Goal: Book appointment/travel/reservation

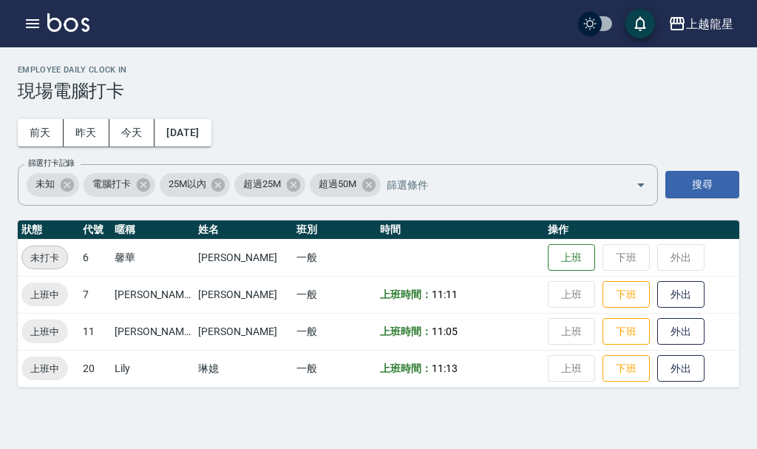
click at [73, 27] on img at bounding box center [68, 22] width 42 height 18
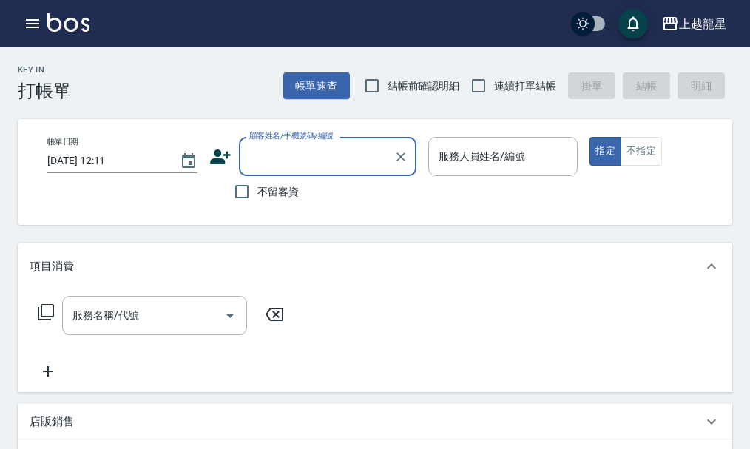
click at [264, 163] on input "顧客姓名/手機號碼/編號" at bounding box center [316, 156] width 142 height 26
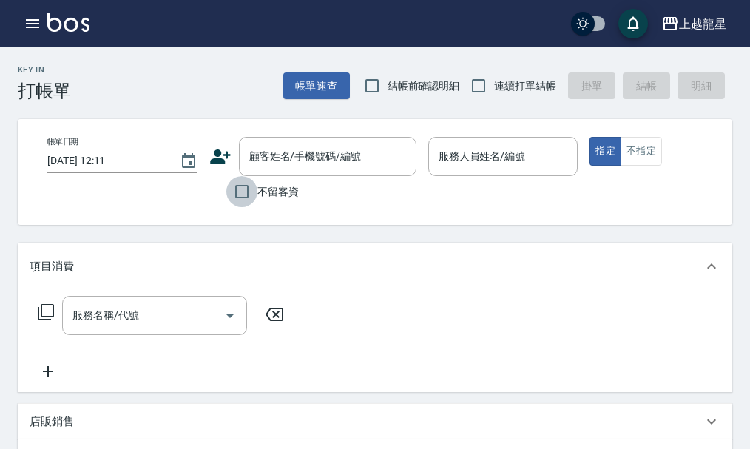
click at [228, 200] on input "不留客資" at bounding box center [241, 191] width 31 height 31
checkbox input "true"
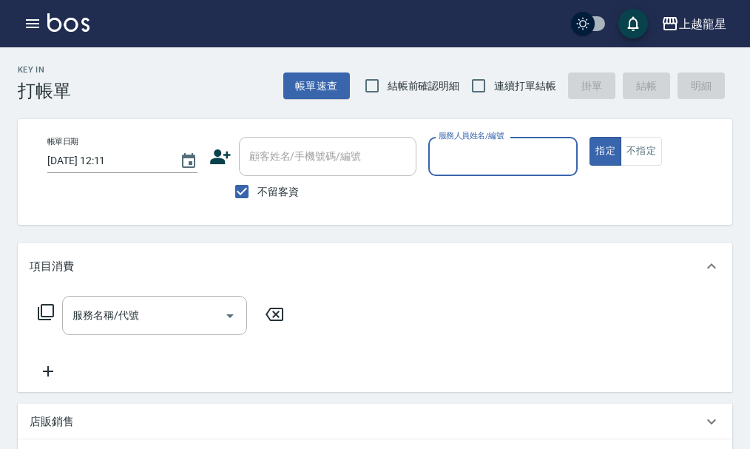
click at [503, 159] on input "服務人員姓名/編號" at bounding box center [503, 156] width 137 height 26
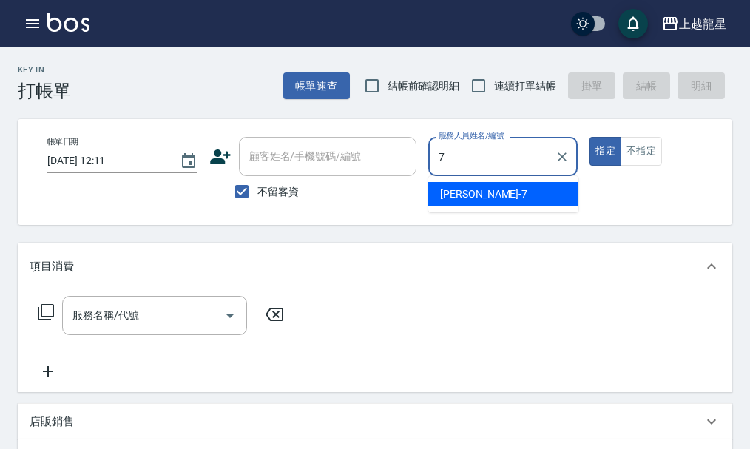
type input "雅君-7"
type button "true"
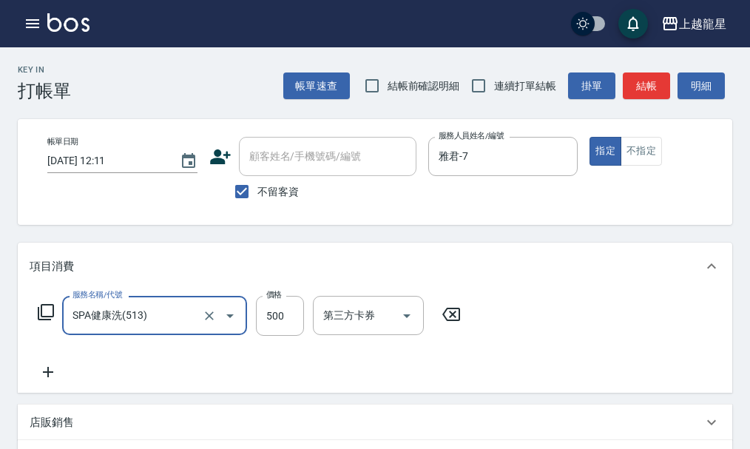
type input "SPA健康洗(513)"
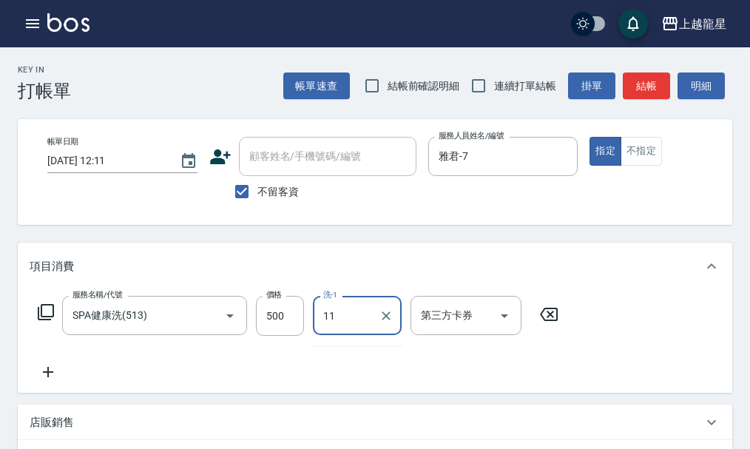
type input "[PERSON_NAME]-11"
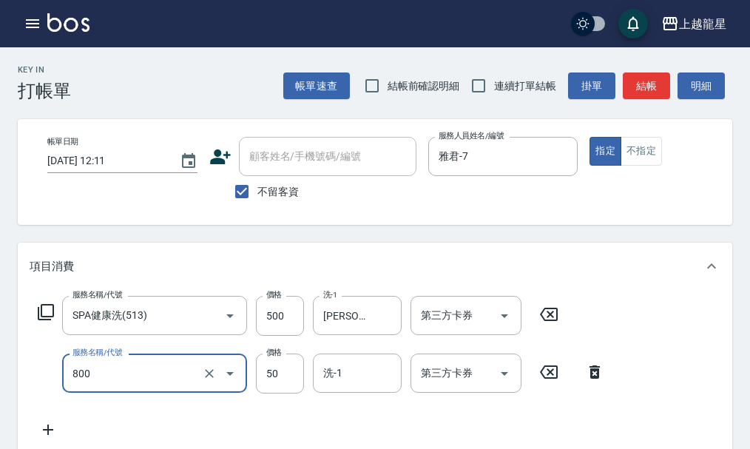
type input "快速修護(800)"
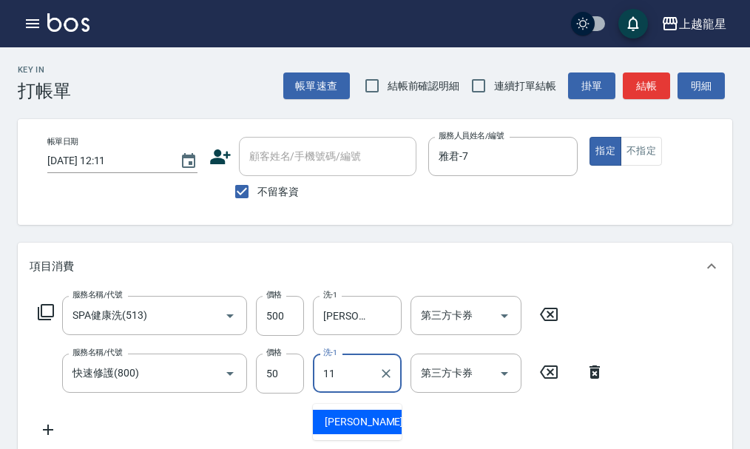
type input "[PERSON_NAME]-11"
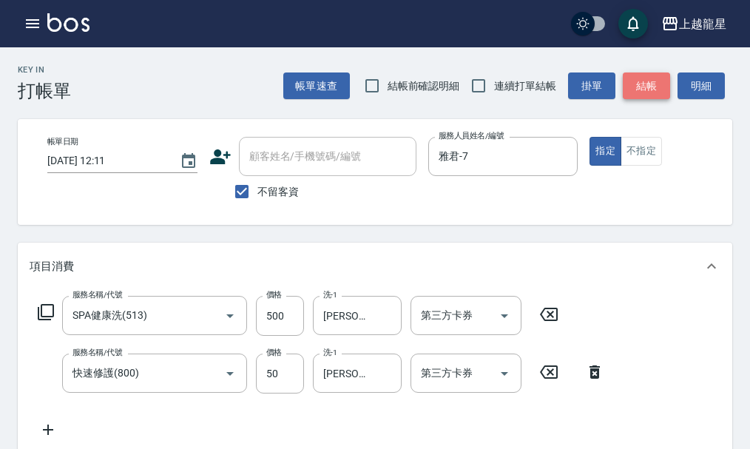
click at [656, 84] on button "結帳" at bounding box center [645, 85] width 47 height 27
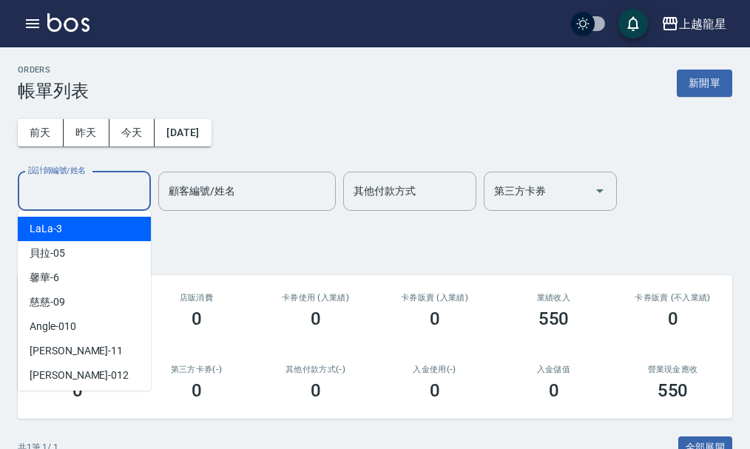
click at [65, 183] on input "設計師編號/姓名" at bounding box center [84, 191] width 120 height 26
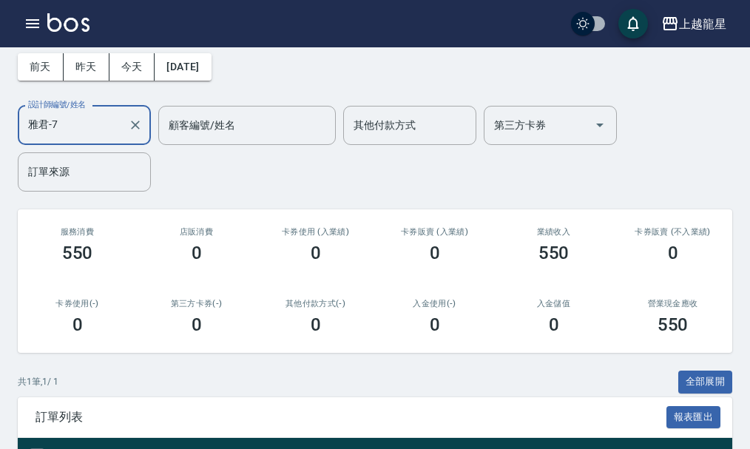
scroll to position [194, 0]
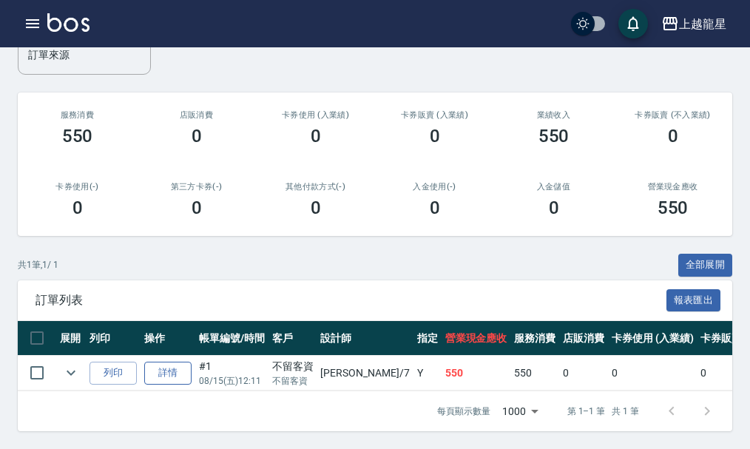
type input "雅君-7"
click at [159, 364] on link "詳情" at bounding box center [167, 372] width 47 height 23
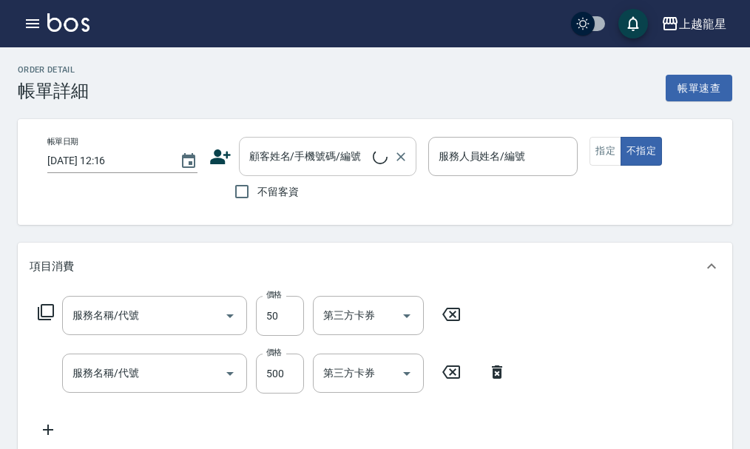
type input "[DATE] 12:11"
checkbox input "true"
type input "雅君-7"
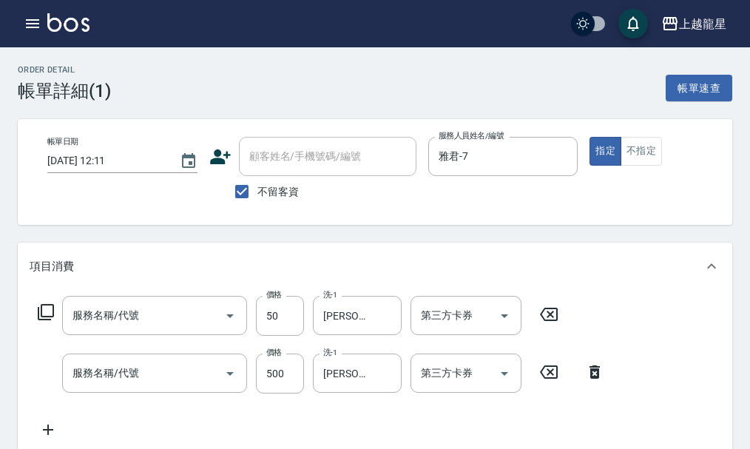
type input "快速修護(800)"
type input "SPA健康洗(513)"
click at [236, 191] on input "不留客資" at bounding box center [241, 191] width 31 height 31
checkbox input "false"
click at [285, 161] on input "顧客姓名/手機號碼/編號" at bounding box center [316, 156] width 142 height 26
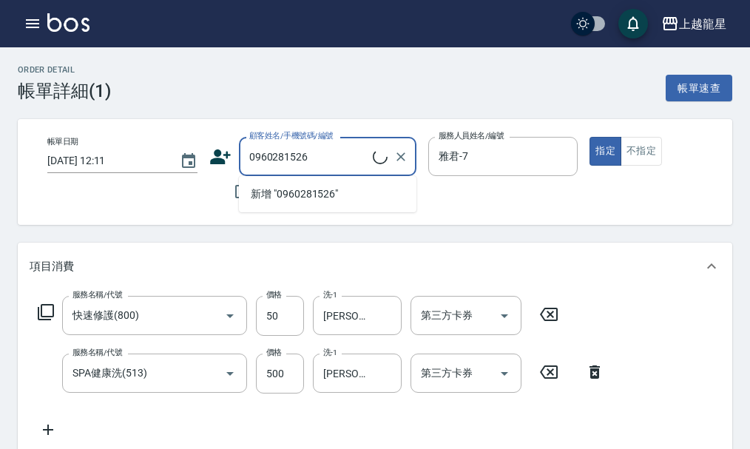
type input "[PERSON_NAME]/0960281526/"
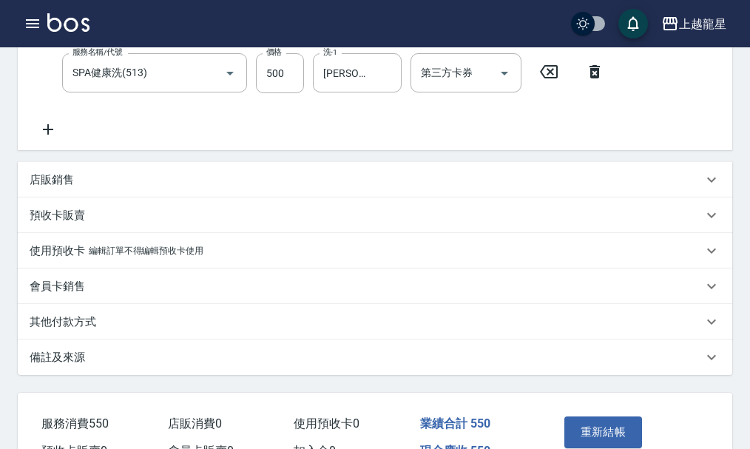
scroll to position [370, 0]
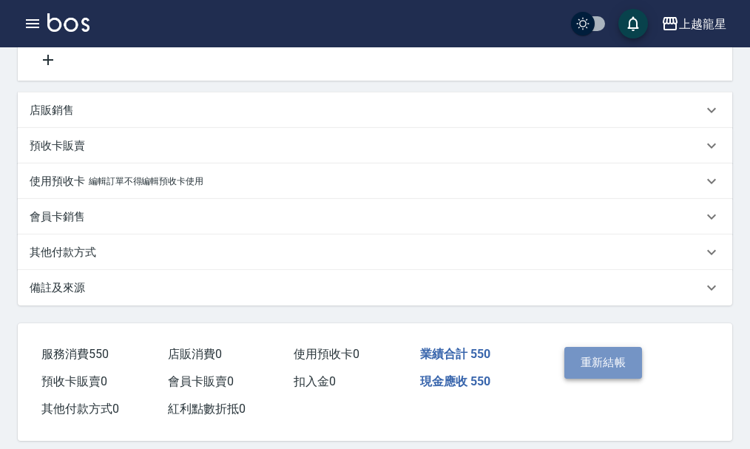
click at [617, 370] on button "重新結帳" at bounding box center [603, 362] width 78 height 31
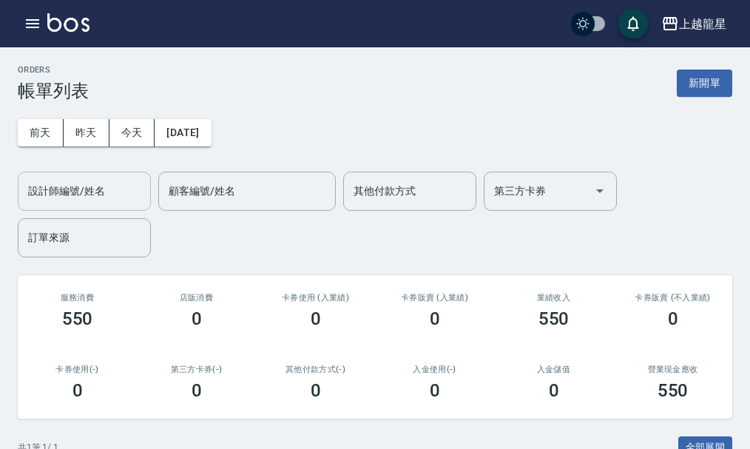
click at [101, 183] on input "設計師編號/姓名" at bounding box center [84, 191] width 120 height 26
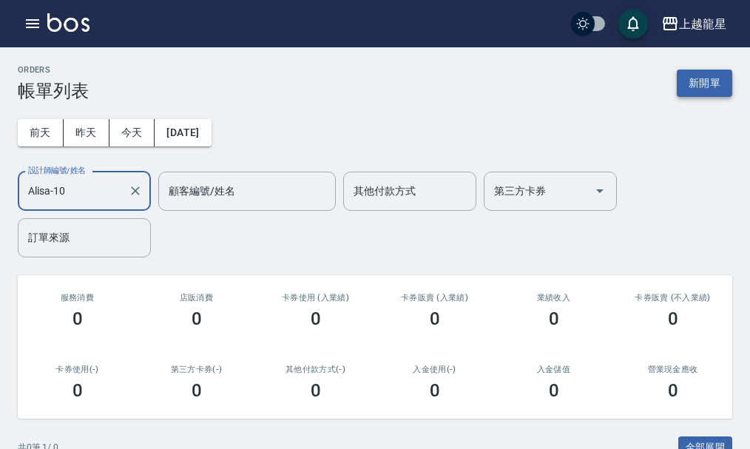
type input "Alisa-10"
click at [696, 85] on button "新開單" at bounding box center [703, 82] width 55 height 27
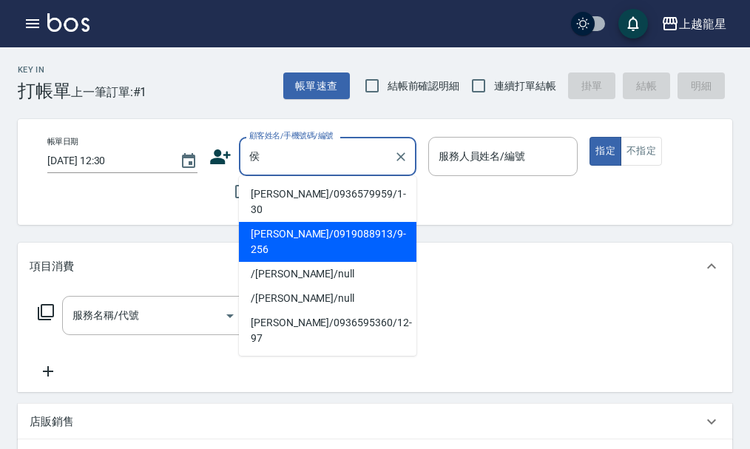
click at [294, 222] on li "[PERSON_NAME]/0919088913/9-256" at bounding box center [327, 242] width 177 height 40
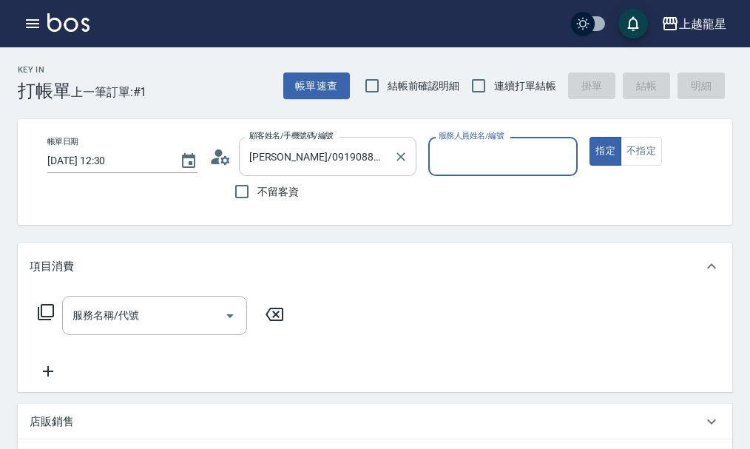
click at [377, 163] on input "[PERSON_NAME]/0919088913/9-256" at bounding box center [316, 156] width 142 height 26
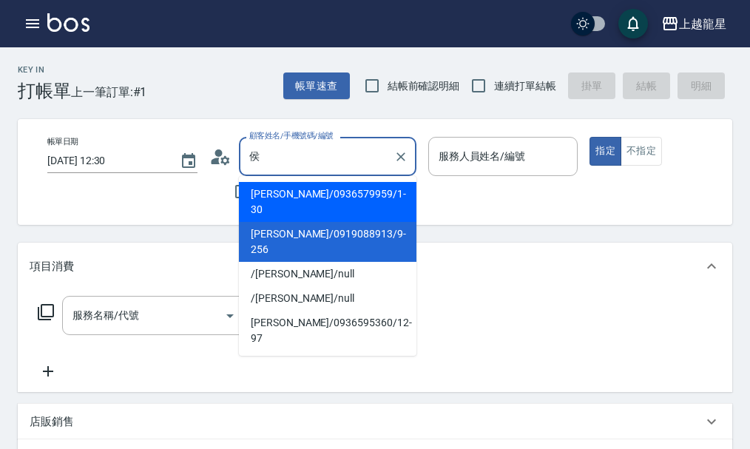
click at [363, 193] on li "[PERSON_NAME]/0936579959/1-30" at bounding box center [327, 202] width 177 height 40
type input "[PERSON_NAME]/0936579959/1-30"
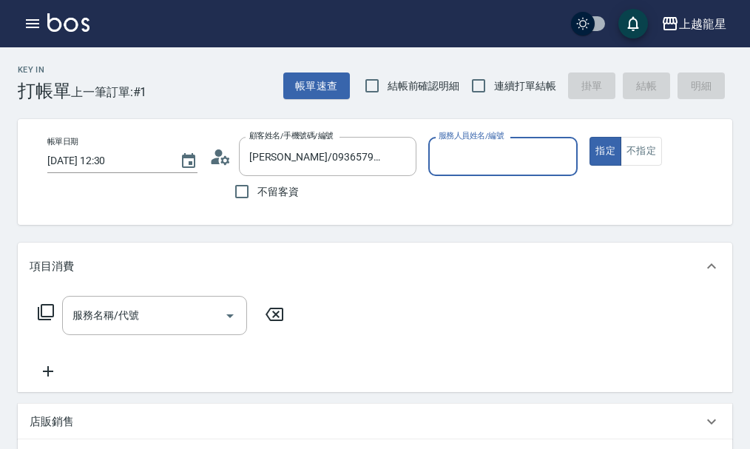
type input "Alisa-10"
click at [89, 318] on input "服務名稱/代號" at bounding box center [143, 315] width 149 height 26
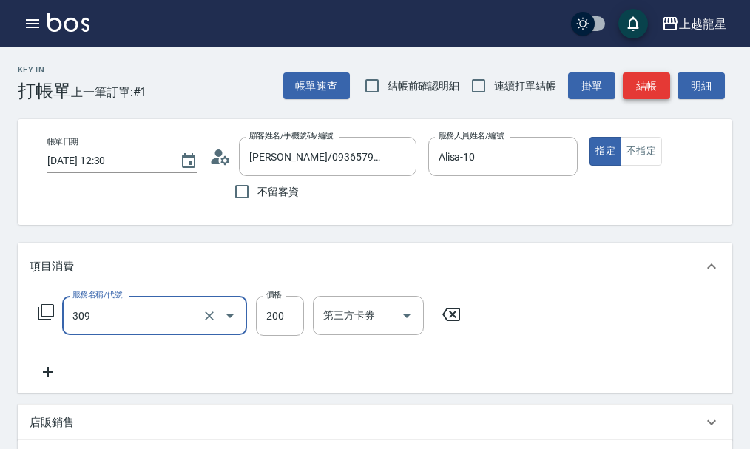
type input "剪髮(國小)(309)"
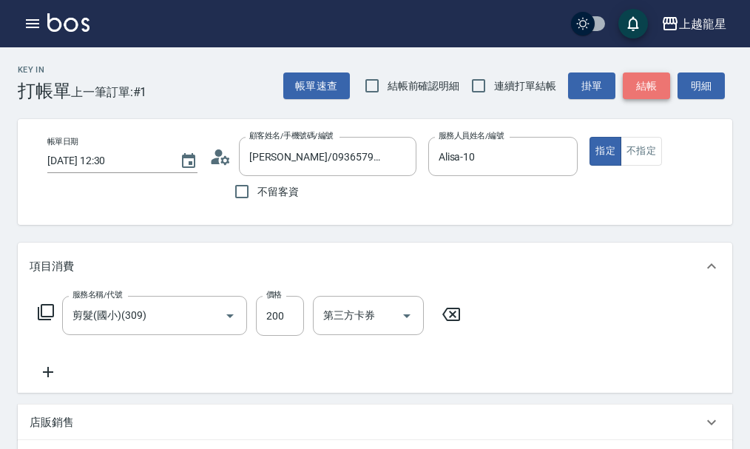
click at [649, 75] on button "結帳" at bounding box center [645, 85] width 47 height 27
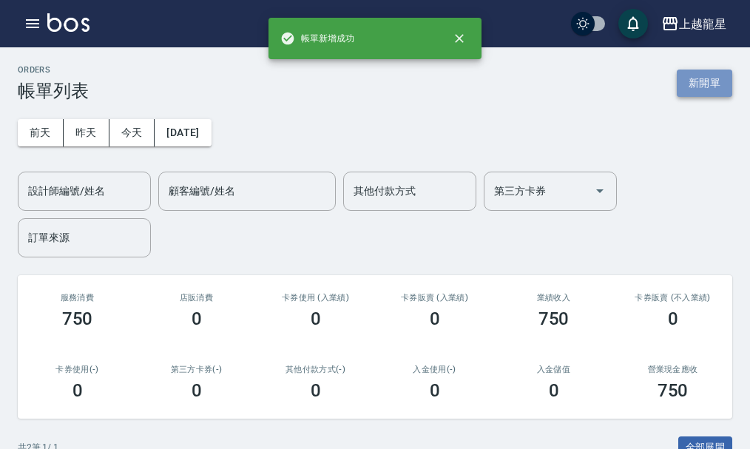
click at [708, 86] on button "新開單" at bounding box center [703, 82] width 55 height 27
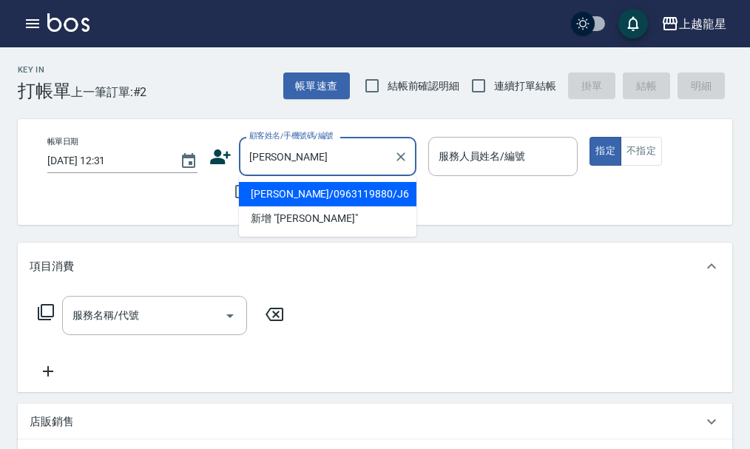
click at [393, 185] on li "[PERSON_NAME]/0963119880/J6" at bounding box center [327, 194] width 177 height 24
type input "[PERSON_NAME]/0963119880/J6"
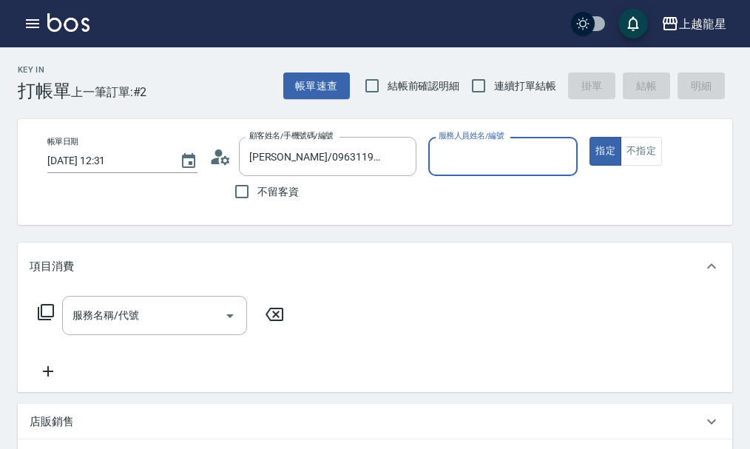
type input "Alisa-10"
click at [71, 24] on img at bounding box center [68, 22] width 42 height 18
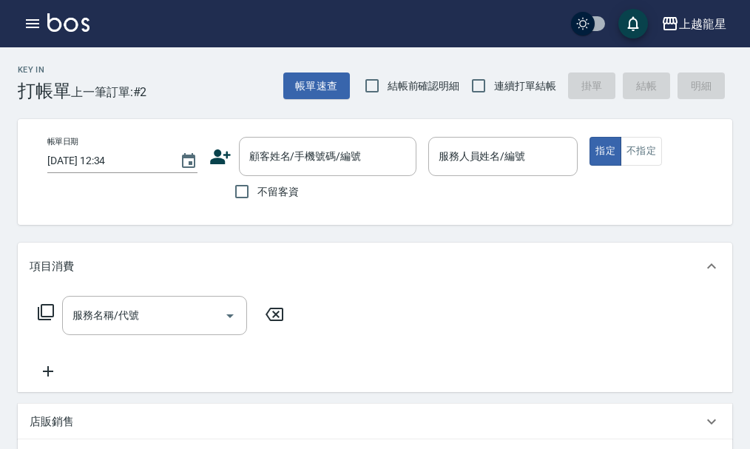
click at [262, 196] on span "不留客資" at bounding box center [277, 192] width 41 height 16
click at [257, 196] on input "不留客資" at bounding box center [241, 191] width 31 height 31
checkbox input "true"
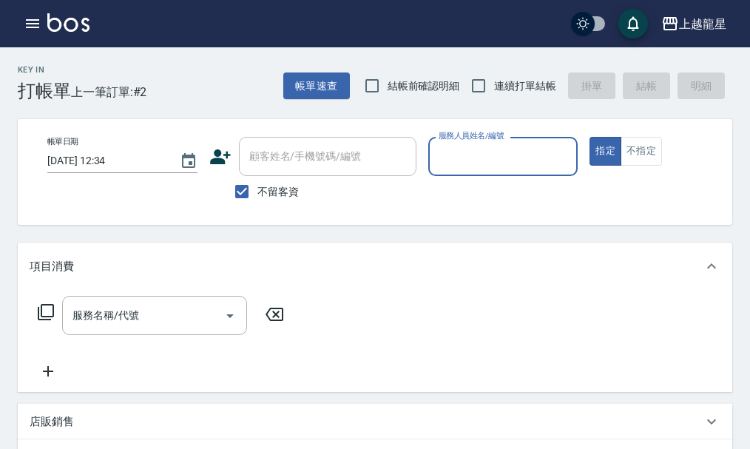
click at [464, 171] on div "服務人員姓名/編號" at bounding box center [503, 156] width 150 height 39
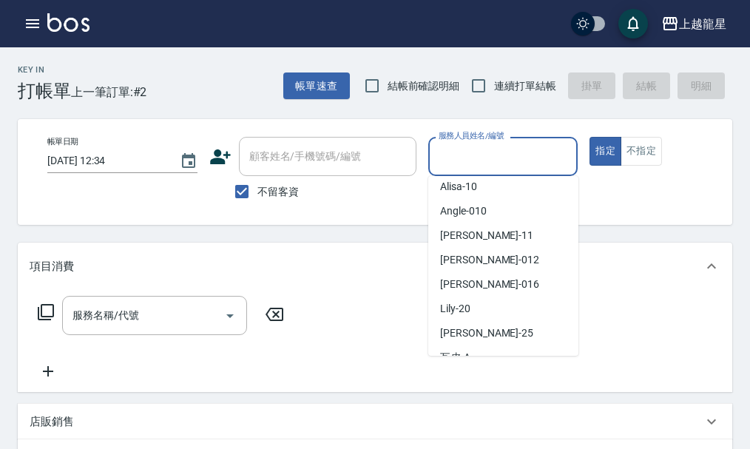
scroll to position [222, 0]
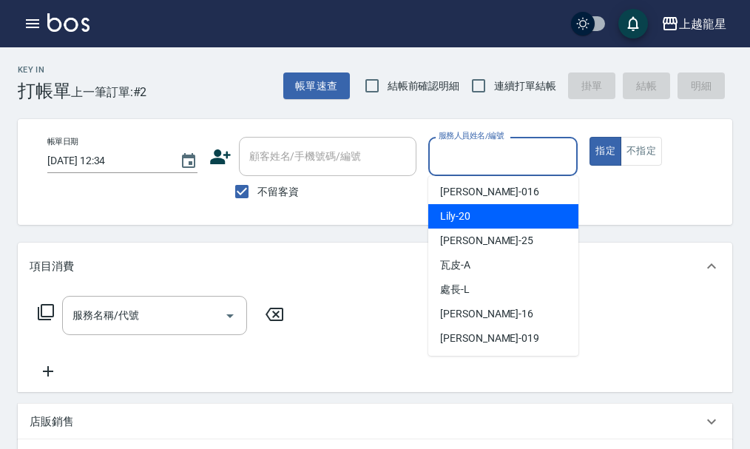
click at [468, 220] on span "Lily -20" at bounding box center [455, 216] width 30 height 16
type input "Lily-20"
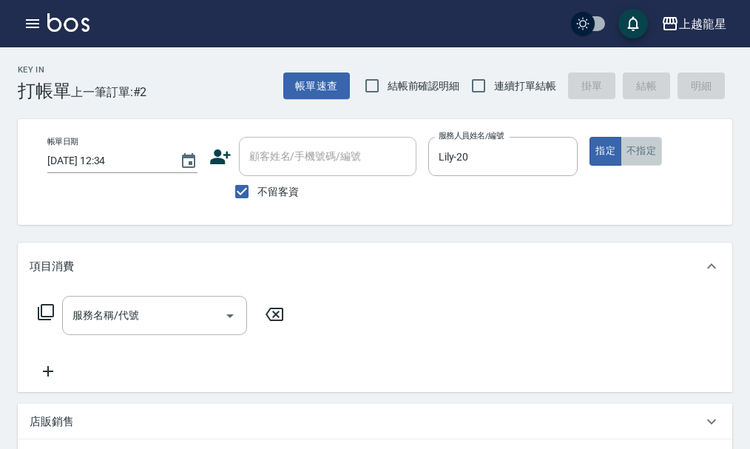
click at [635, 154] on button "不指定" at bounding box center [640, 151] width 41 height 29
click at [594, 152] on button "指定" at bounding box center [605, 151] width 32 height 29
click at [86, 325] on div "服務名稱/代號 服務名稱/代號" at bounding box center [154, 315] width 185 height 39
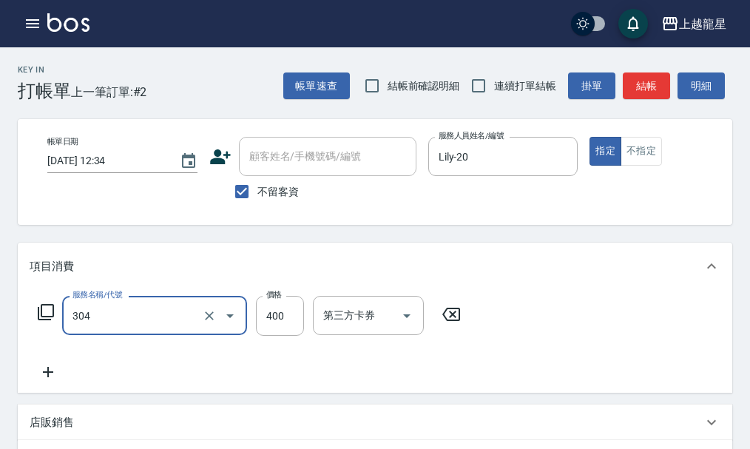
type input "剪髮(304)"
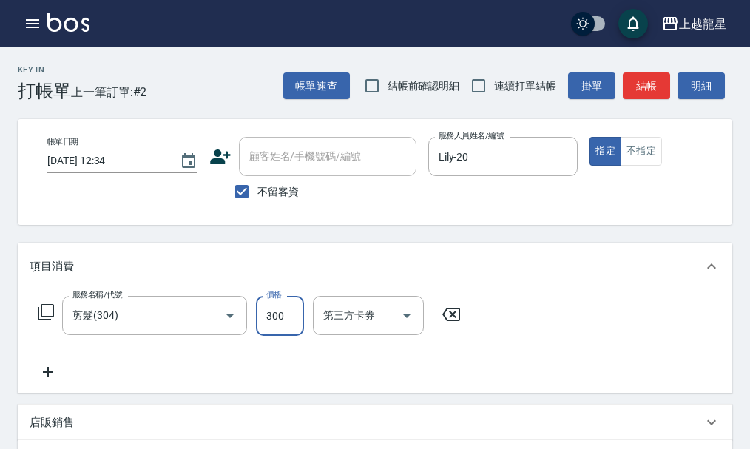
type input "300"
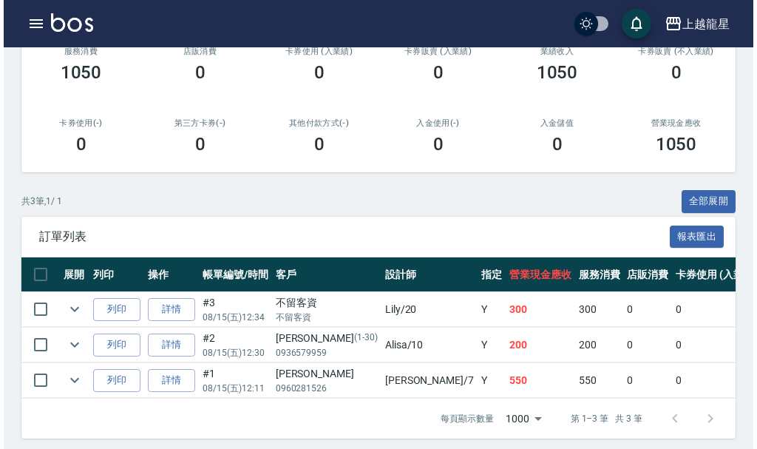
scroll to position [265, 0]
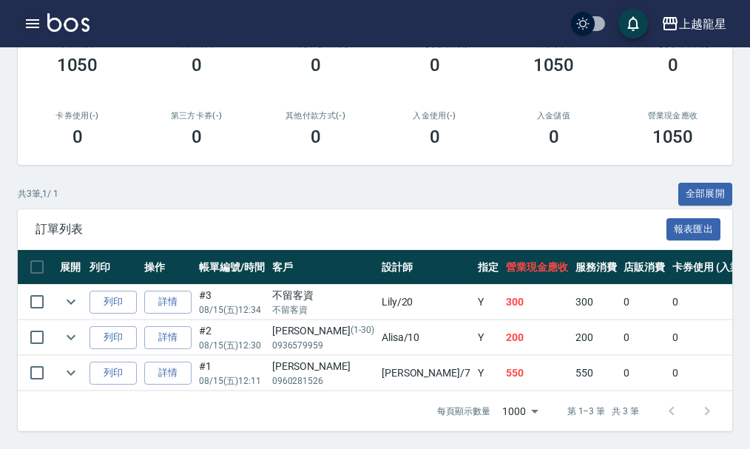
click at [34, 27] on icon "button" at bounding box center [32, 23] width 13 height 9
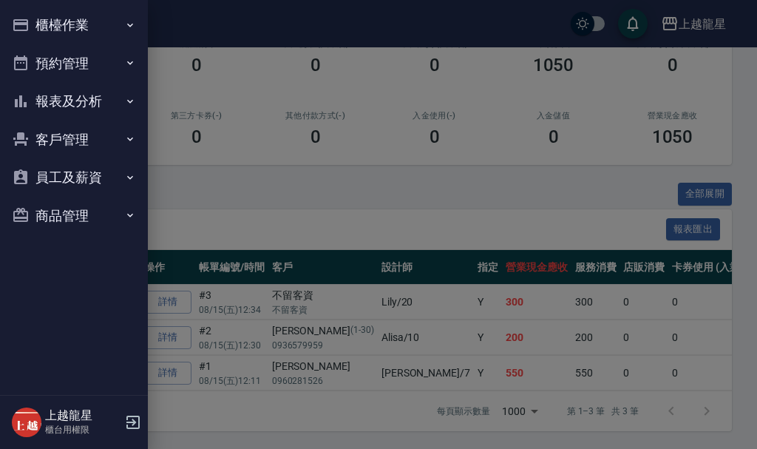
click at [102, 71] on button "預約管理" at bounding box center [74, 63] width 136 height 38
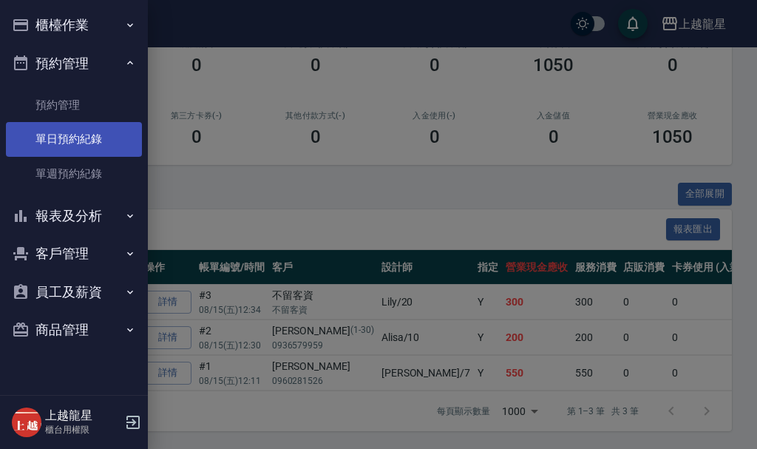
click at [72, 133] on link "單日預約紀錄" at bounding box center [74, 139] width 136 height 34
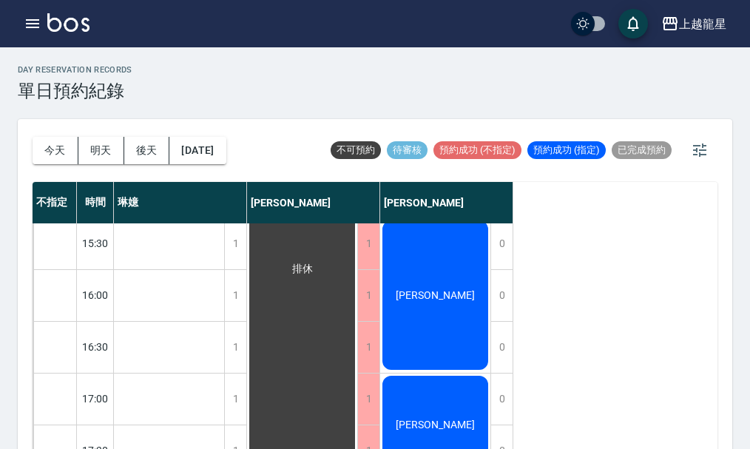
scroll to position [124, 0]
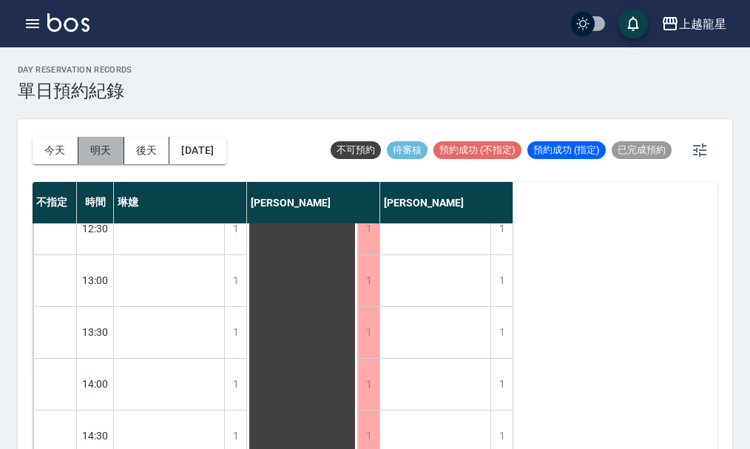
click at [100, 152] on button "明天" at bounding box center [101, 150] width 46 height 27
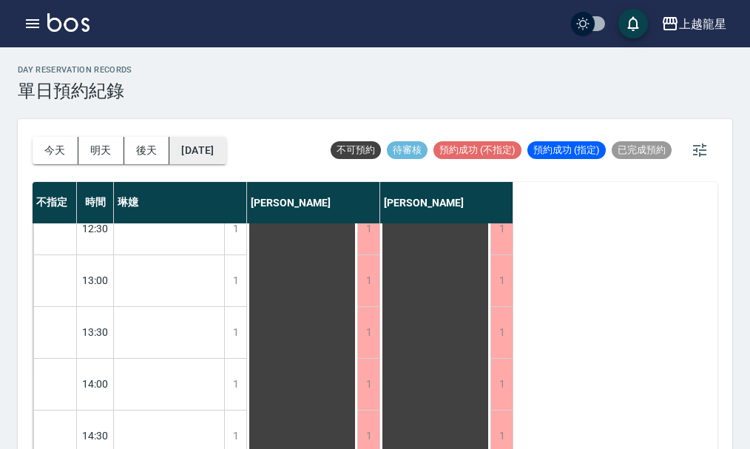
click at [225, 152] on button "[DATE]" at bounding box center [197, 150] width 56 height 27
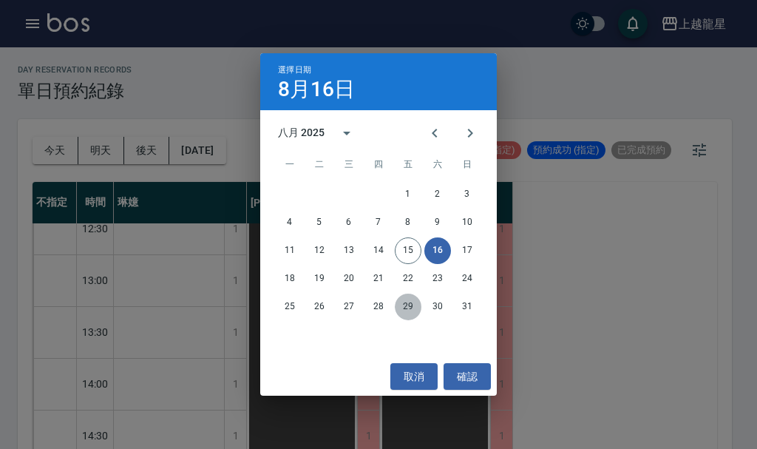
click at [410, 309] on button "29" at bounding box center [408, 306] width 27 height 27
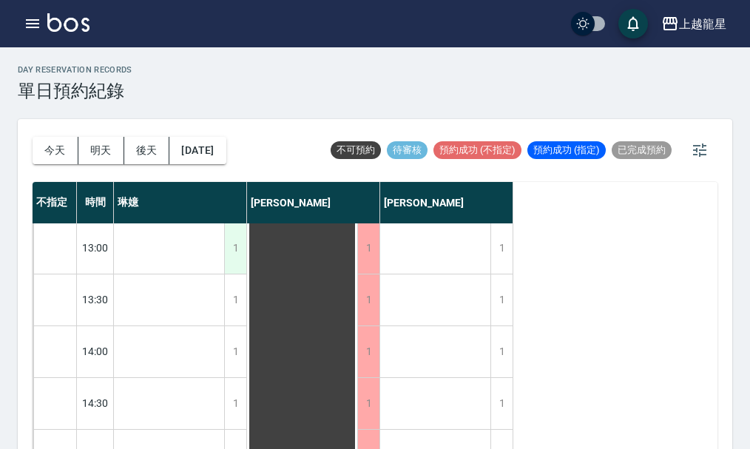
scroll to position [124, 0]
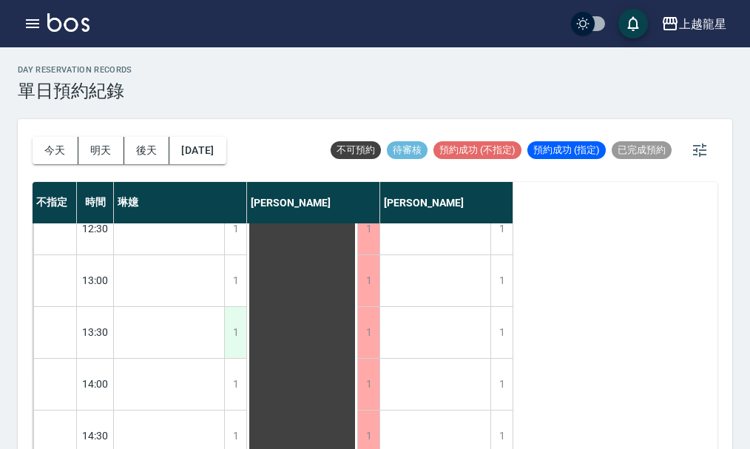
click at [234, 321] on div "1" at bounding box center [235, 332] width 22 height 51
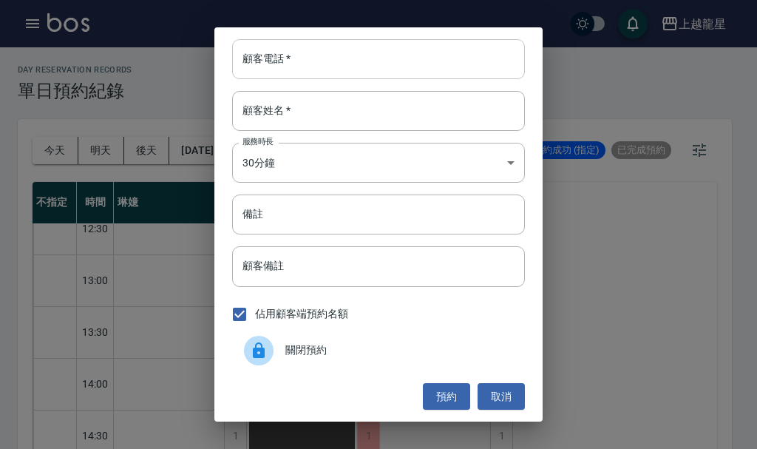
click at [309, 68] on input "顧客電話   *" at bounding box center [378, 59] width 293 height 40
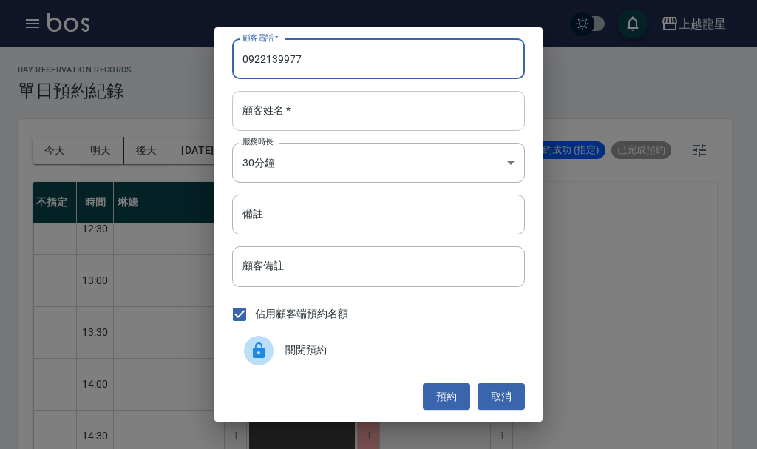
type input "0922139977"
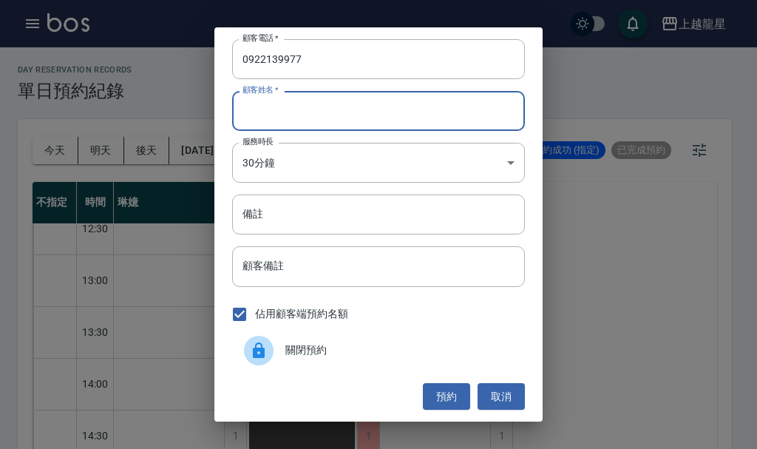
click at [299, 120] on input "顧客姓名   *" at bounding box center [378, 111] width 293 height 40
type input "[PERSON_NAME]"
click at [293, 160] on body "上越龍星 登出 櫃檯作業 打帳單 帳單列表 現金收支登錄 高階收支登錄 材料自購登錄 每日結帳 現場電腦打卡 預約管理 預約管理 單日預約紀錄 單週預約紀錄 …" at bounding box center [378, 233] width 757 height 466
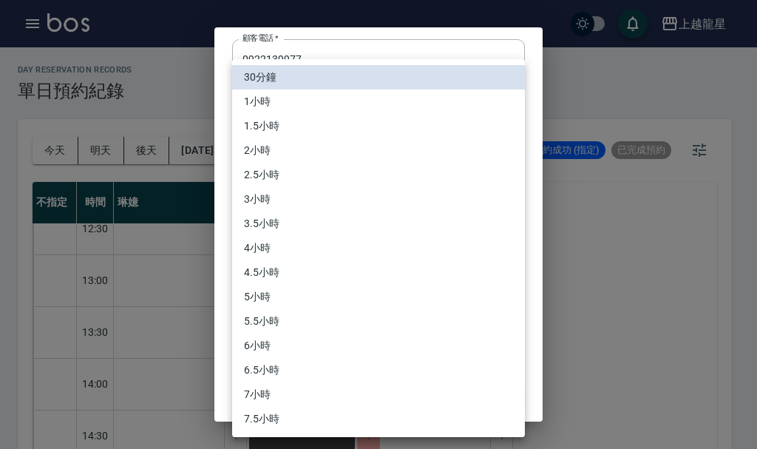
click at [313, 207] on li "3小時" at bounding box center [378, 199] width 293 height 24
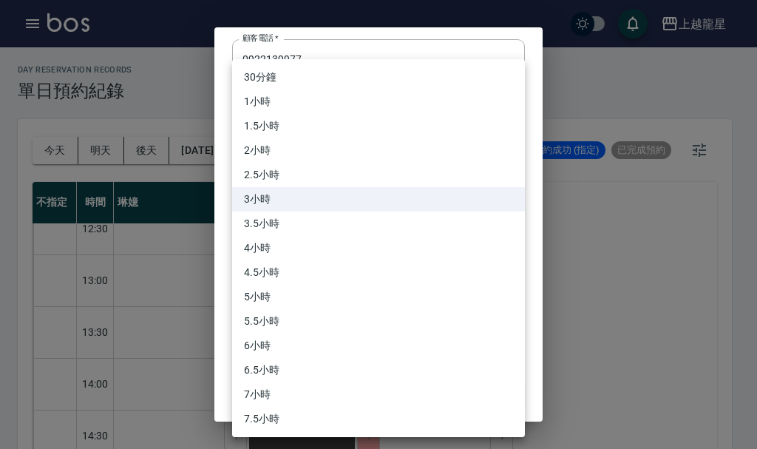
click at [301, 158] on body "上越龍星 登出 櫃檯作業 打帳單 帳單列表 現金收支登錄 高階收支登錄 材料自購登錄 每日結帳 現場電腦打卡 預約管理 預約管理 單日預約紀錄 單週預約紀錄 …" at bounding box center [378, 233] width 757 height 466
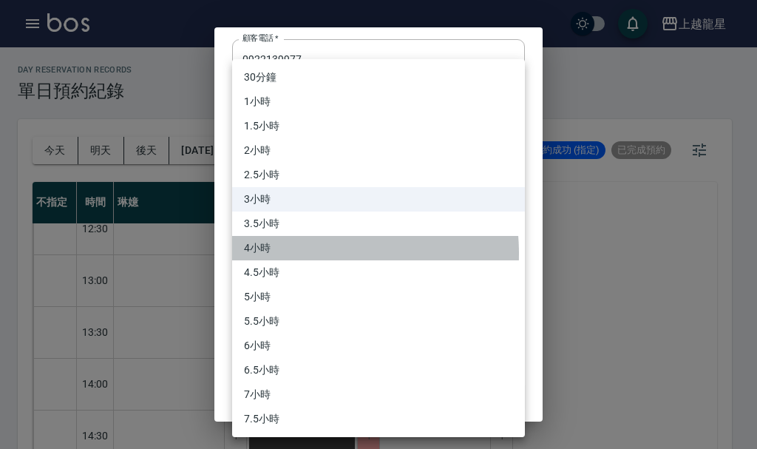
click at [291, 254] on li "4小時" at bounding box center [378, 248] width 293 height 24
type input "8"
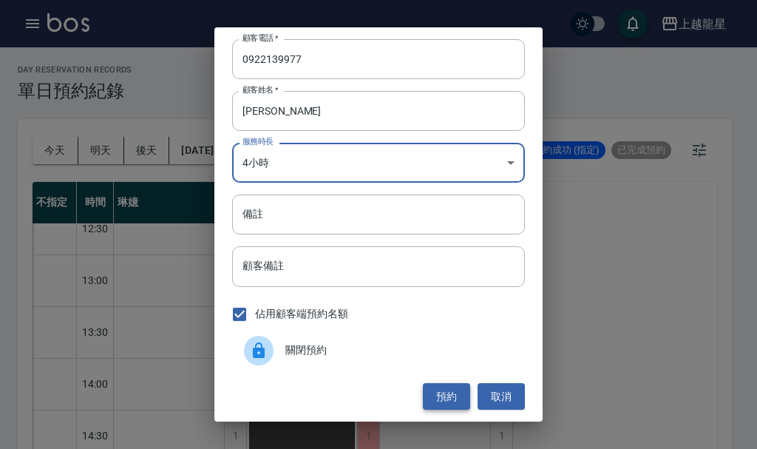
click at [461, 392] on button "預約" at bounding box center [446, 396] width 47 height 27
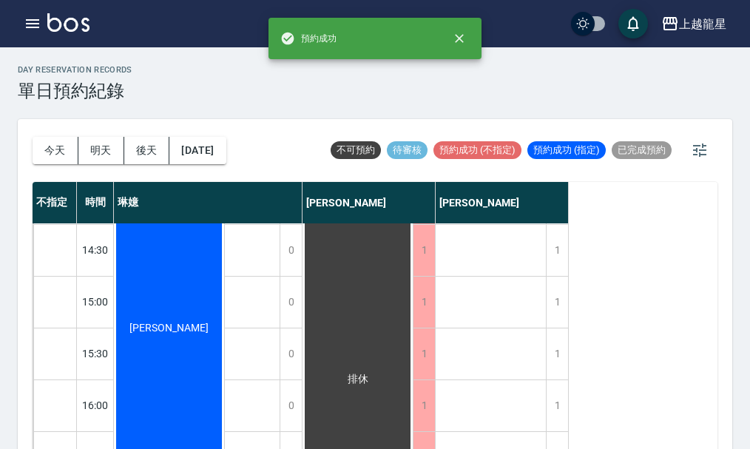
scroll to position [272, 0]
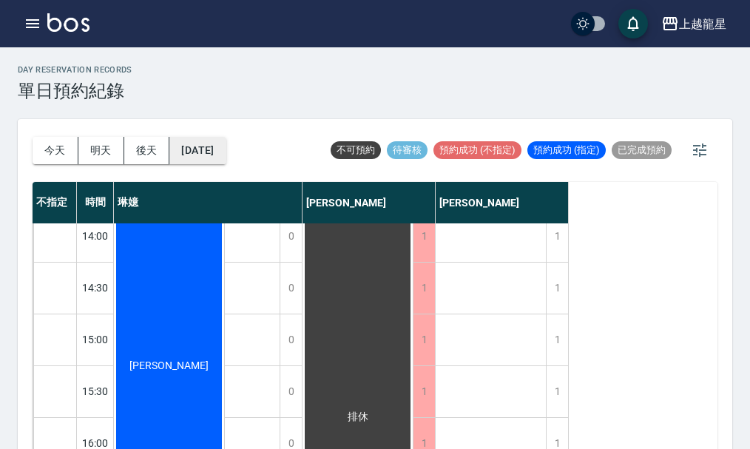
click at [188, 149] on button "[DATE]" at bounding box center [197, 150] width 56 height 27
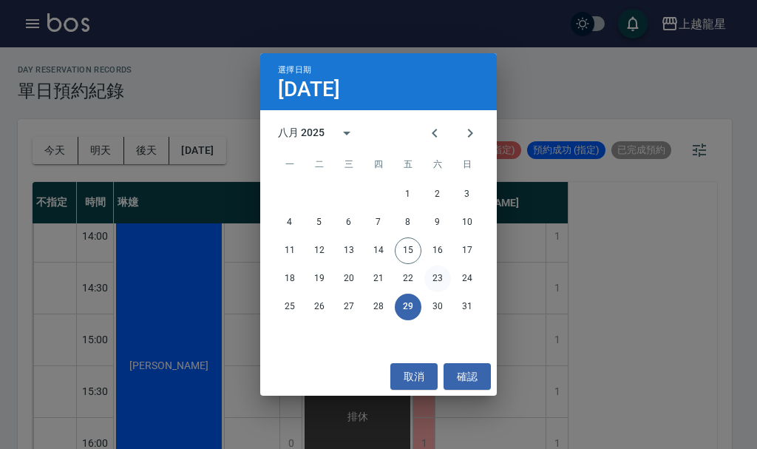
click at [436, 284] on button "23" at bounding box center [437, 278] width 27 height 27
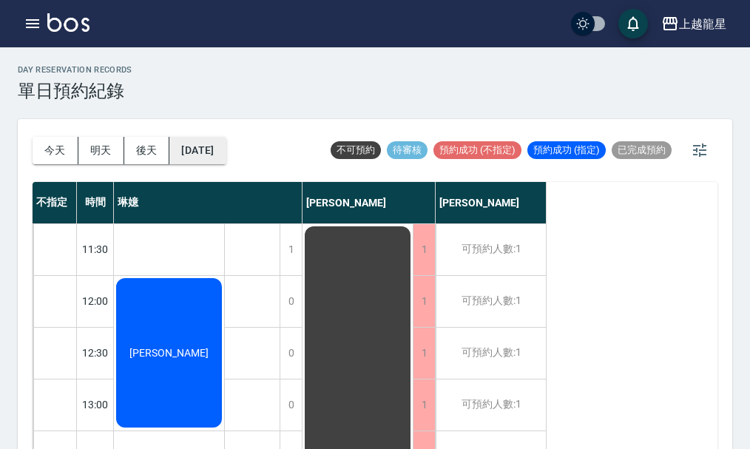
click at [205, 160] on button "[DATE]" at bounding box center [197, 150] width 56 height 27
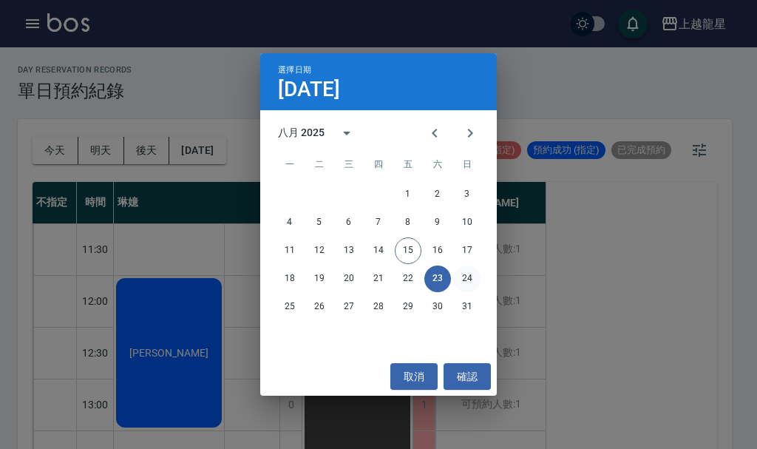
click at [465, 282] on button "24" at bounding box center [467, 278] width 27 height 27
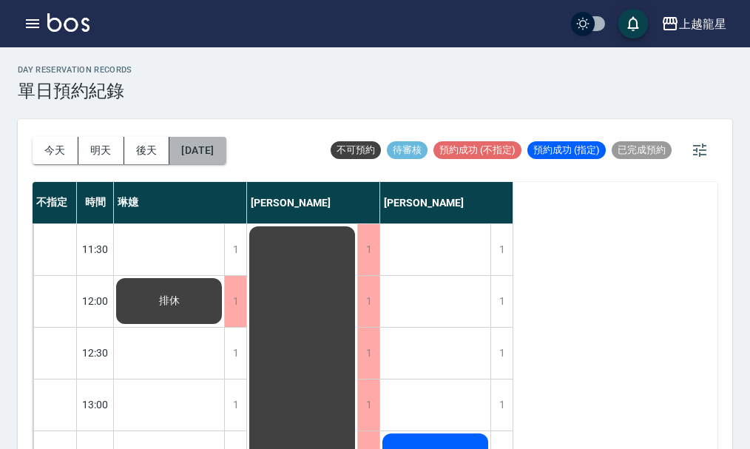
click at [216, 155] on button "[DATE]" at bounding box center [197, 150] width 56 height 27
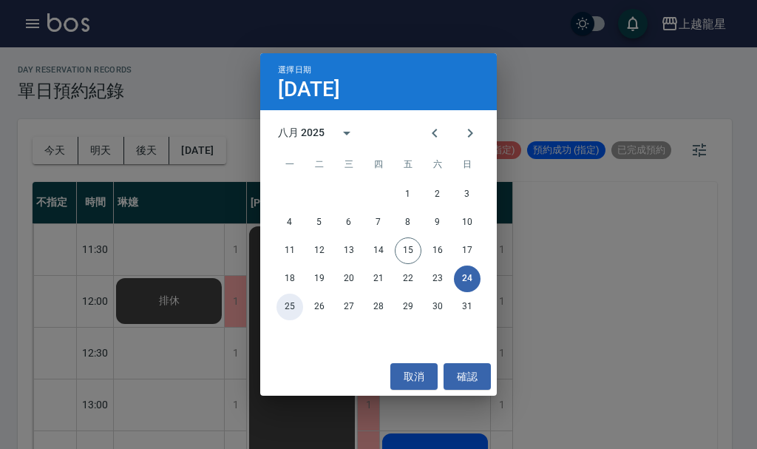
click at [291, 305] on button "25" at bounding box center [289, 306] width 27 height 27
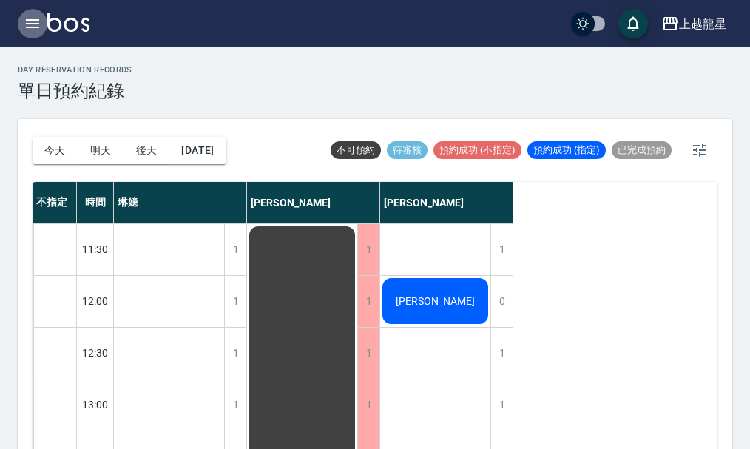
click at [36, 19] on icon "button" at bounding box center [32, 23] width 13 height 9
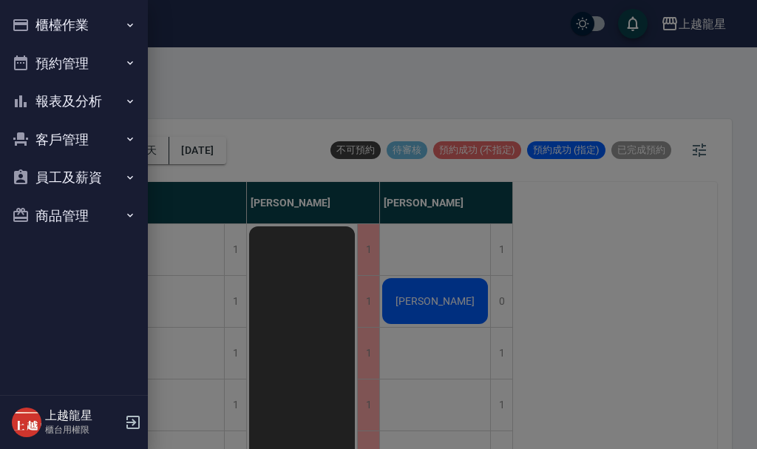
click at [44, 19] on button "櫃檯作業" at bounding box center [74, 25] width 136 height 38
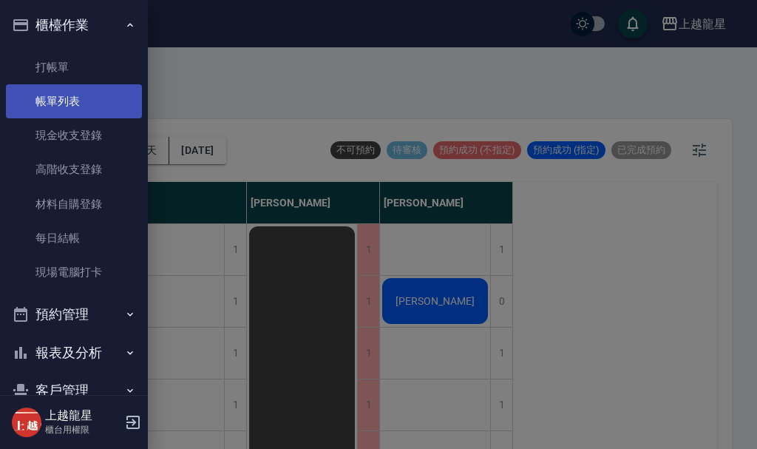
click at [67, 95] on link "帳單列表" at bounding box center [74, 101] width 136 height 34
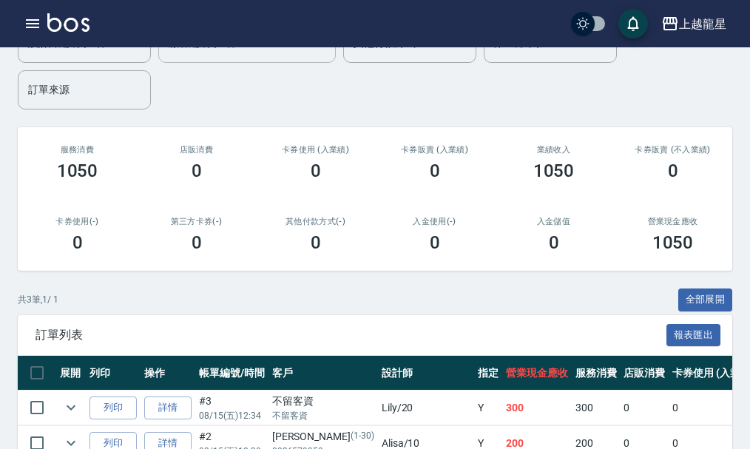
scroll to position [265, 0]
